Goal: Task Accomplishment & Management: Manage account settings

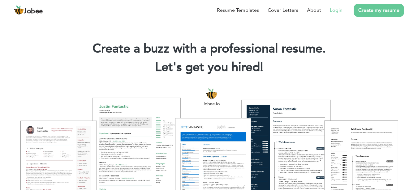
click at [335, 12] on link "Login" at bounding box center [336, 10] width 13 height 7
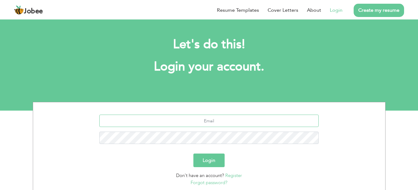
click at [182, 125] on input "text" at bounding box center [208, 121] width 219 height 12
type input "[EMAIL_ADDRESS][DOMAIN_NAME]"
click at [201, 157] on button "Login" at bounding box center [208, 161] width 31 height 14
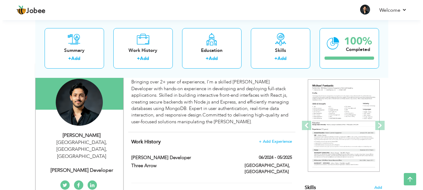
scroll to position [51, 0]
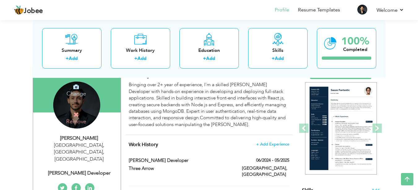
click at [79, 92] on h4 "Change" at bounding box center [76, 89] width 44 height 15
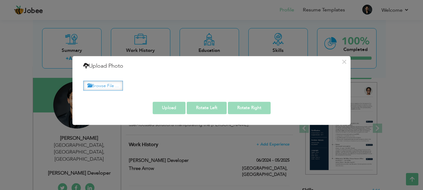
click at [108, 84] on label "Browse File ..." at bounding box center [103, 86] width 40 height 10
click at [0, 0] on input "Browse File ..." at bounding box center [0, 0] width 0 height 0
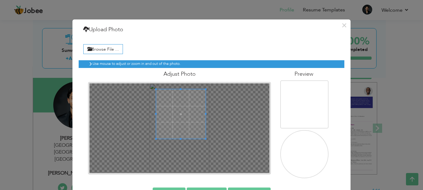
click at [180, 110] on span at bounding box center [181, 114] width 50 height 50
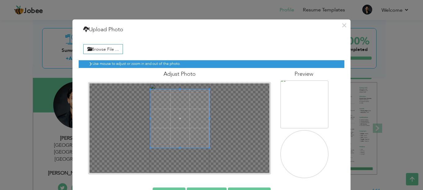
click at [211, 145] on div at bounding box center [179, 129] width 180 height 90
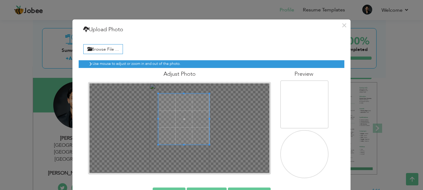
click at [212, 144] on div at bounding box center [179, 129] width 180 height 90
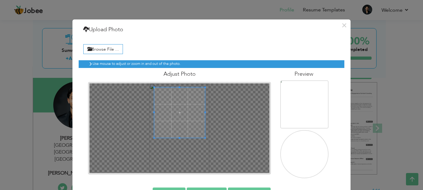
click at [191, 117] on span at bounding box center [179, 113] width 50 height 50
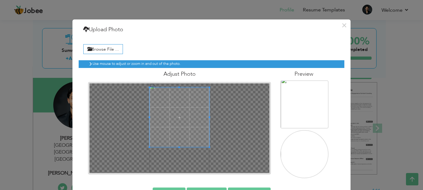
click at [176, 147] on div at bounding box center [180, 118] width 60 height 60
click at [186, 130] on span at bounding box center [179, 116] width 59 height 59
click at [154, 116] on span at bounding box center [179, 116] width 59 height 59
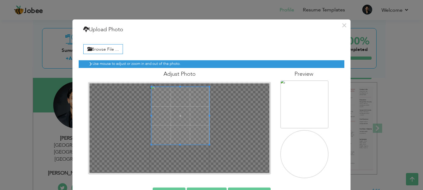
click at [150, 116] on span at bounding box center [151, 116] width 2 height 2
click at [151, 115] on span at bounding box center [152, 116] width 2 height 2
click at [153, 115] on span at bounding box center [154, 116] width 2 height 2
click at [185, 122] on span at bounding box center [182, 118] width 56 height 56
click at [154, 118] on span at bounding box center [155, 118] width 2 height 2
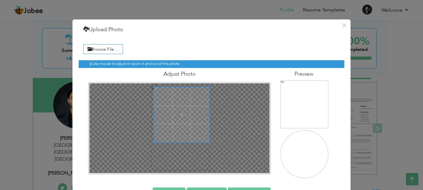
click at [176, 104] on span at bounding box center [181, 115] width 55 height 55
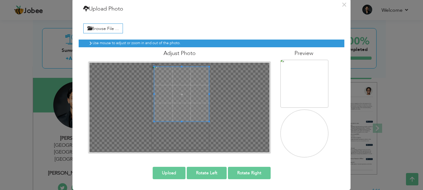
click at [173, 172] on button "Upload" at bounding box center [169, 173] width 33 height 12
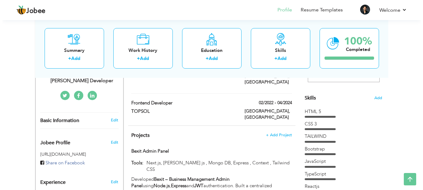
scroll to position [150, 0]
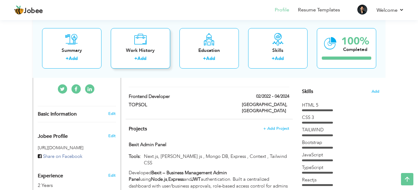
click at [150, 54] on div "Work History" at bounding box center [141, 50] width 50 height 7
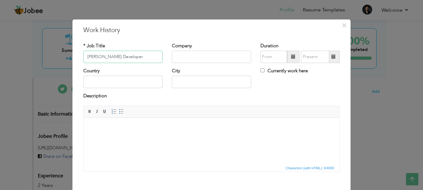
type input "[PERSON_NAME] Developer"
click at [218, 54] on input "text" at bounding box center [211, 57] width 79 height 12
type input "DGsol Marketing Agency"
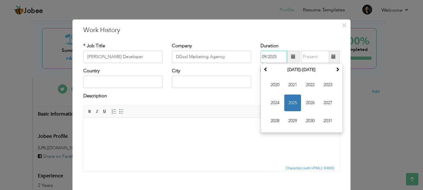
click at [269, 58] on input "09/2025" at bounding box center [273, 57] width 27 height 12
click at [264, 55] on input "09/2025" at bounding box center [273, 57] width 27 height 12
click at [291, 100] on span "2025" at bounding box center [292, 103] width 17 height 17
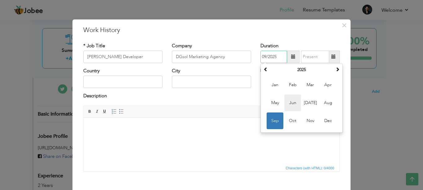
click at [289, 102] on span "Jun" at bounding box center [292, 103] width 17 height 17
type input "06/2025"
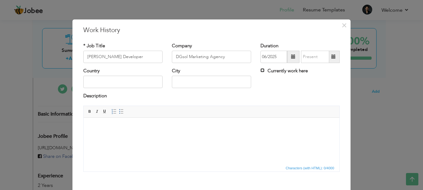
click at [262, 69] on input "Currently work here" at bounding box center [262, 70] width 4 height 4
checkbox input "true"
click at [106, 81] on input "text" at bounding box center [122, 82] width 79 height 12
type input "[GEOGRAPHIC_DATA]"
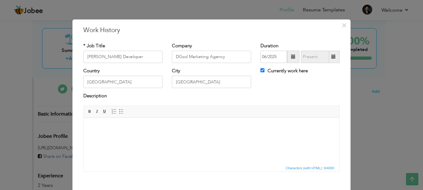
click at [129, 134] on html at bounding box center [212, 127] width 256 height 19
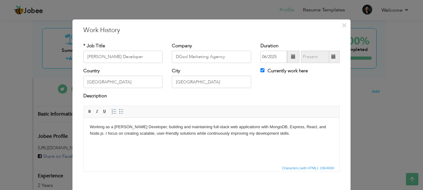
click at [271, 126] on body "Working as a [PERSON_NAME] Developer, building and maintaining full-stack web a…" at bounding box center [211, 130] width 243 height 13
click at [332, 128] on body "Working as a [PERSON_NAME] Developer, building and maintaining full-stack web a…" at bounding box center [211, 130] width 243 height 13
click at [271, 127] on body "Working as a [PERSON_NAME] Developer, building and maintaining full-stack web a…" at bounding box center [211, 130] width 243 height 13
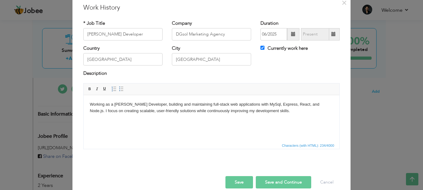
scroll to position [32, 0]
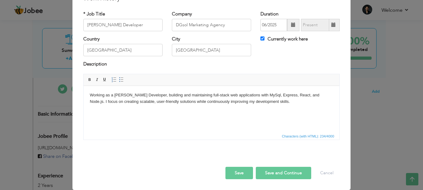
click at [235, 170] on button "Save" at bounding box center [239, 173] width 28 height 12
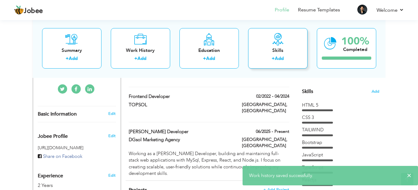
click at [284, 55] on div "+ Add" at bounding box center [278, 59] width 50 height 8
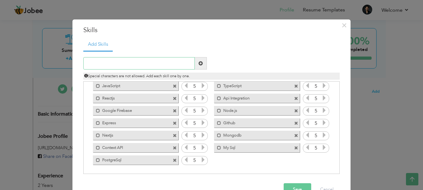
scroll to position [16, 0]
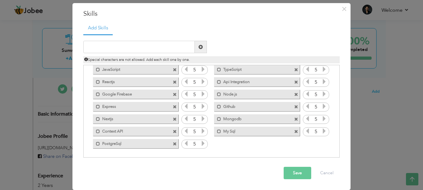
click at [294, 168] on button "Save" at bounding box center [298, 173] width 28 height 12
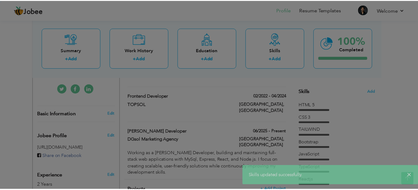
scroll to position [0, 0]
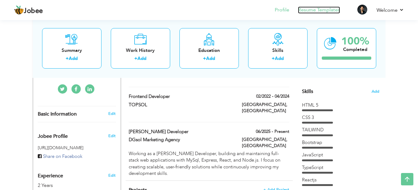
click at [310, 13] on link "Resume Templates" at bounding box center [319, 10] width 42 height 7
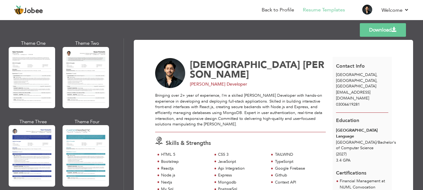
scroll to position [1075, 0]
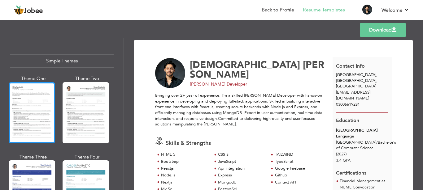
click at [37, 100] on div at bounding box center [32, 112] width 46 height 61
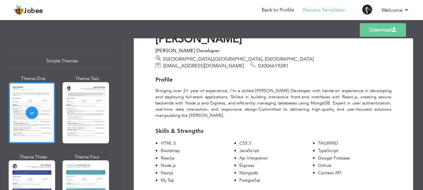
scroll to position [25, 0]
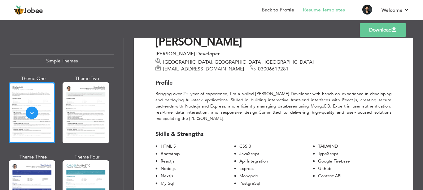
click at [393, 27] on span at bounding box center [394, 29] width 5 height 5
